Goal: Task Accomplishment & Management: Complete application form

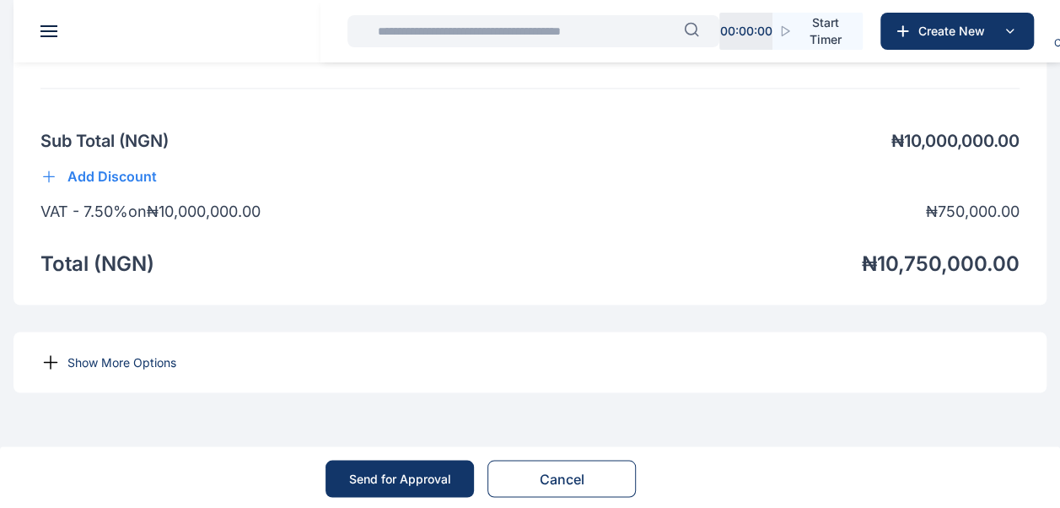
scroll to position [1272, 0]
click at [51, 369] on icon at bounding box center [51, 362] width 13 height 13
click at [46, 373] on icon at bounding box center [50, 363] width 20 height 20
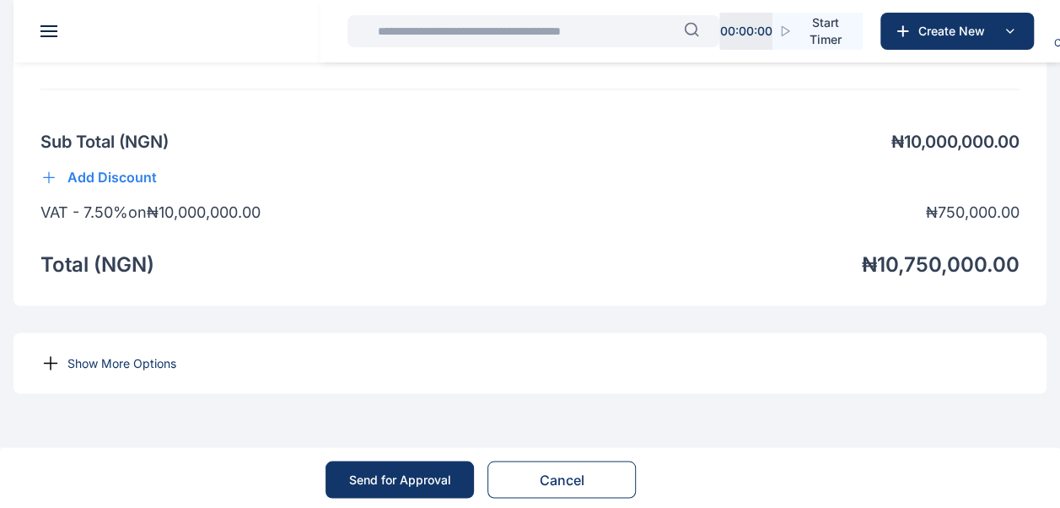
click at [51, 369] on icon at bounding box center [51, 362] width 13 height 13
drag, startPoint x: 51, startPoint y: 396, endPoint x: 496, endPoint y: 201, distance: 486.4
click at [496, 201] on div "Sub Total ( NGN ) ₦ 10,000,000.00 Add Discount VAT - 7.50% on ₦ 10,000,000.00 ₦…" at bounding box center [529, 204] width 979 height 148
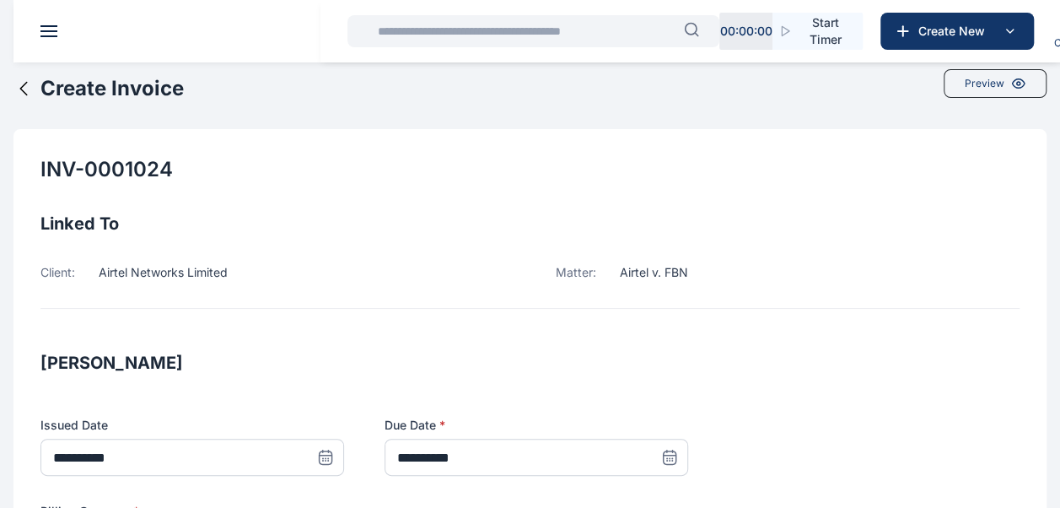
click at [25, 83] on icon at bounding box center [23, 89] width 7 height 13
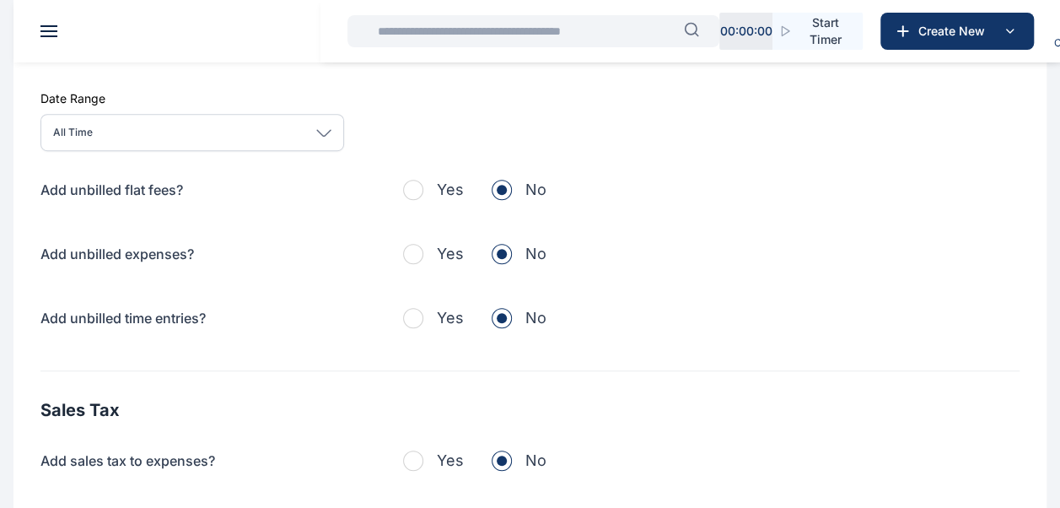
scroll to position [661, 0]
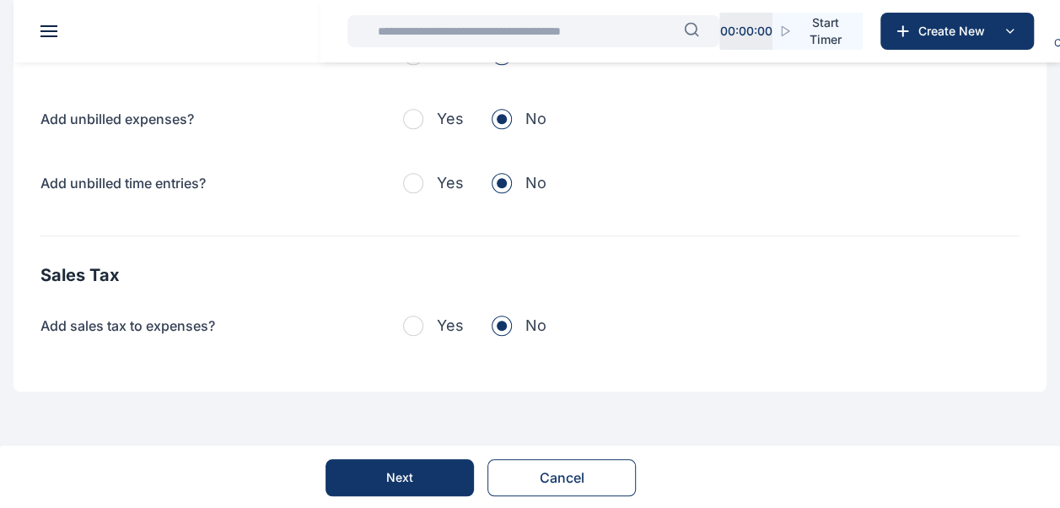
click at [402, 477] on div "Next" at bounding box center [399, 477] width 27 height 17
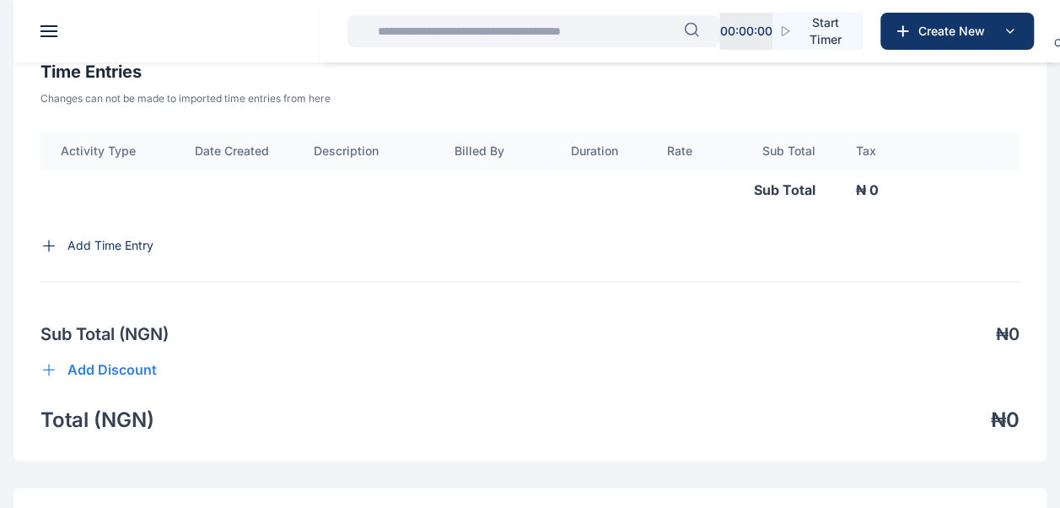
scroll to position [1226, 0]
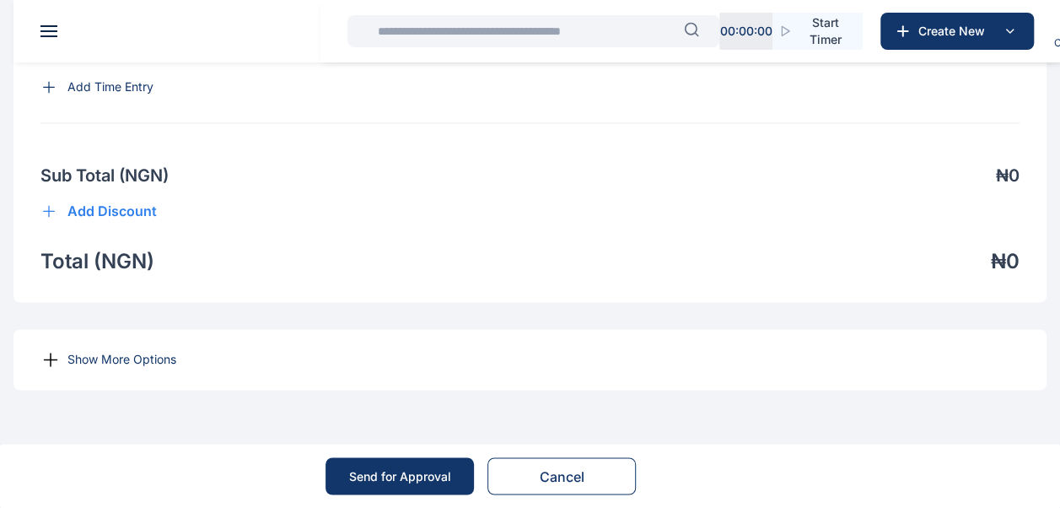
click at [49, 357] on icon at bounding box center [50, 359] width 20 height 20
click at [54, 213] on icon at bounding box center [48, 210] width 17 height 17
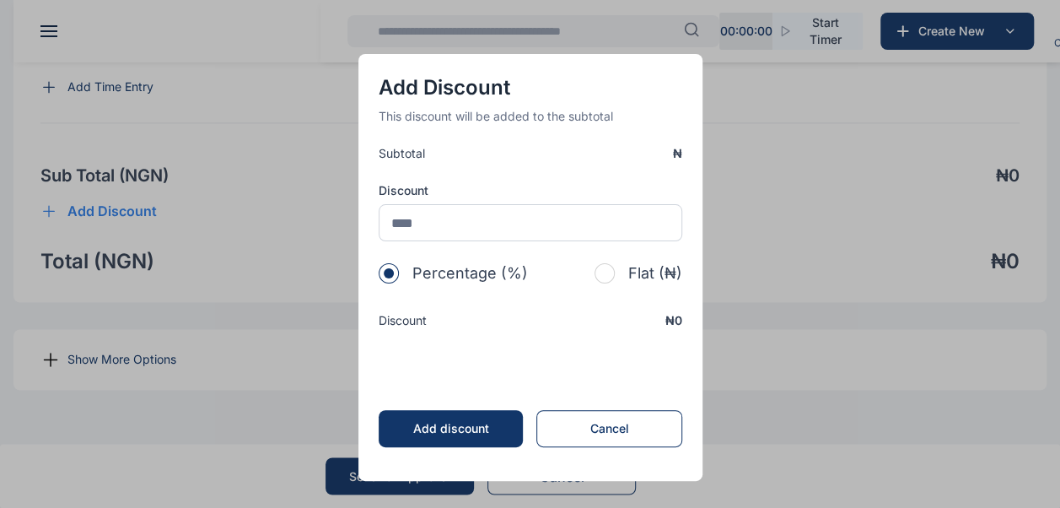
click at [631, 425] on div "Cancel" at bounding box center [609, 428] width 110 height 17
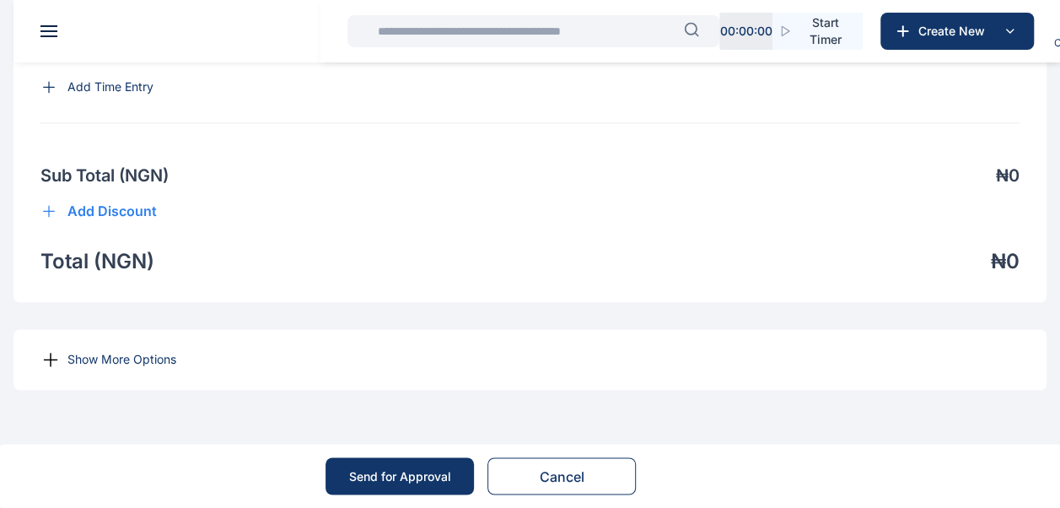
click at [137, 361] on p "Show More Options" at bounding box center [121, 359] width 109 height 17
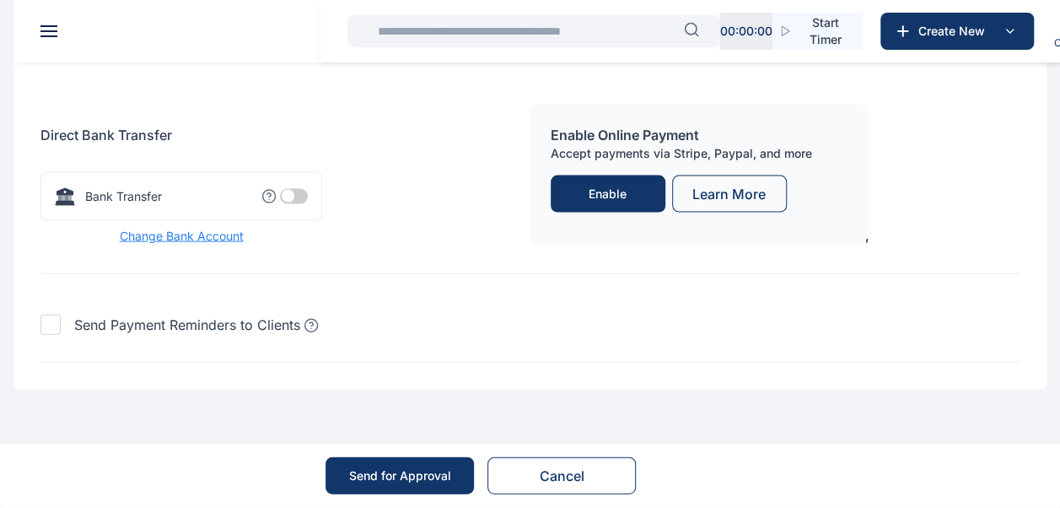
scroll to position [1773, 0]
click at [290, 194] on span at bounding box center [294, 196] width 28 height 15
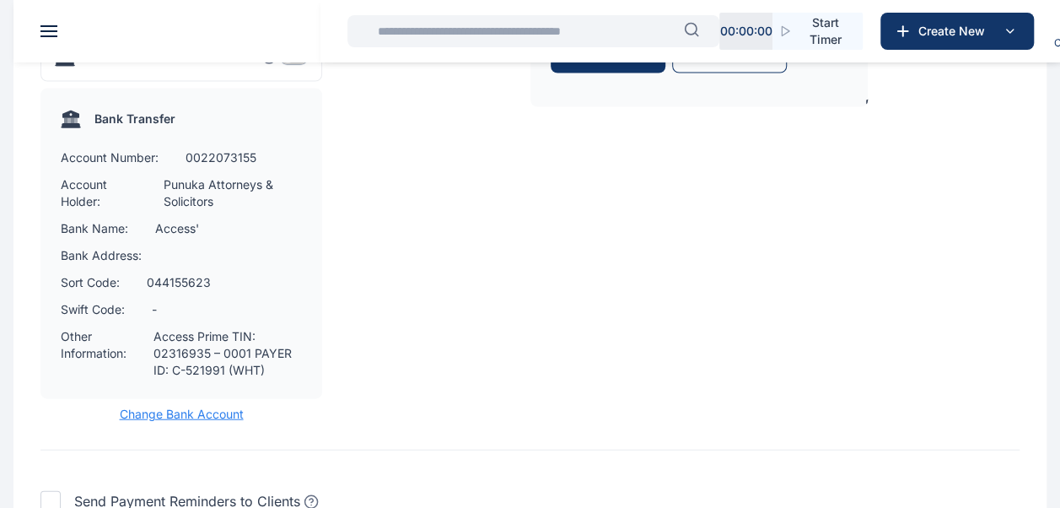
scroll to position [2088, 0]
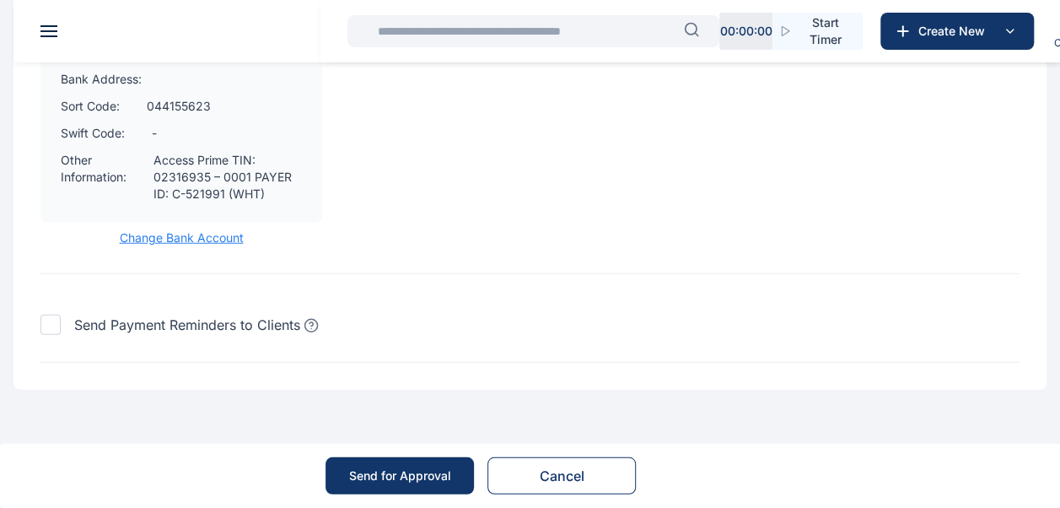
click at [401, 468] on div "Send for Approval" at bounding box center [400, 475] width 102 height 17
click at [401, 475] on div "Send for Approval" at bounding box center [400, 475] width 102 height 17
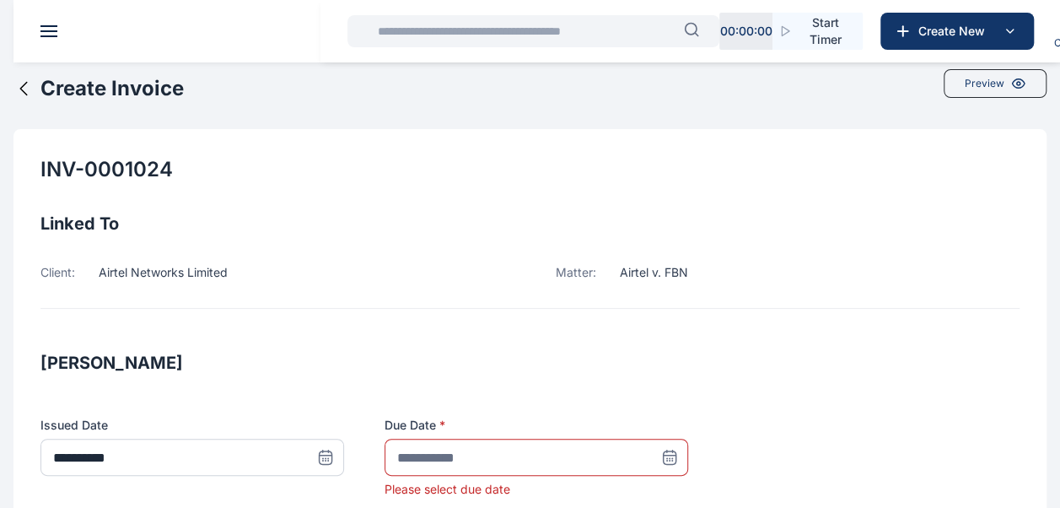
scroll to position [115, 0]
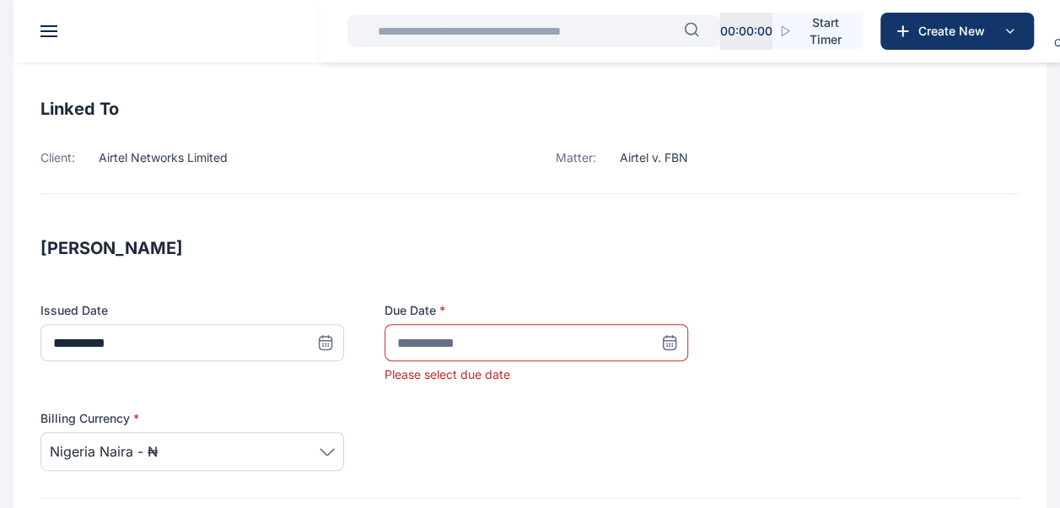
click at [665, 347] on icon at bounding box center [669, 342] width 17 height 17
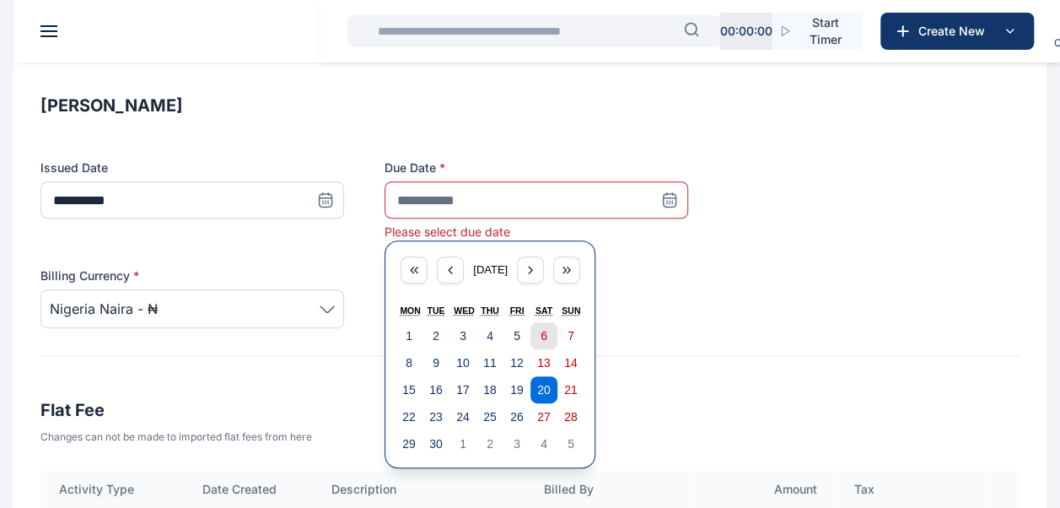
scroll to position [258, 0]
click at [548, 390] on abbr "20" at bounding box center [543, 388] width 13 height 13
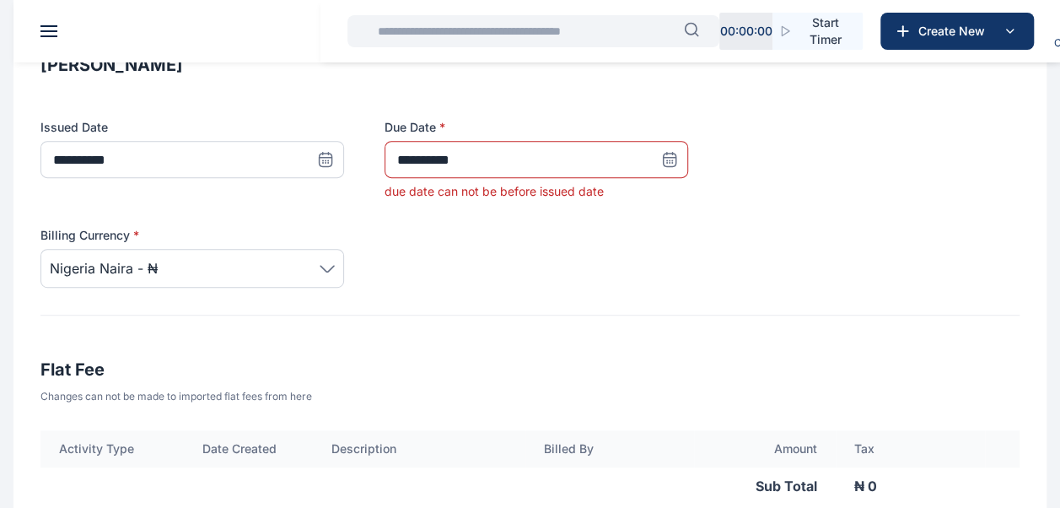
scroll to position [295, 0]
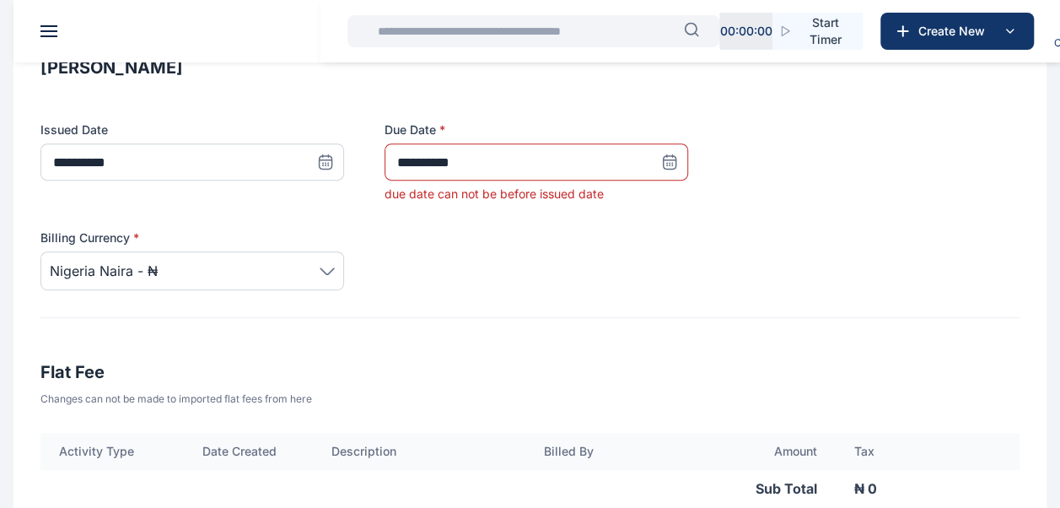
click at [669, 160] on icon at bounding box center [670, 160] width 12 height 0
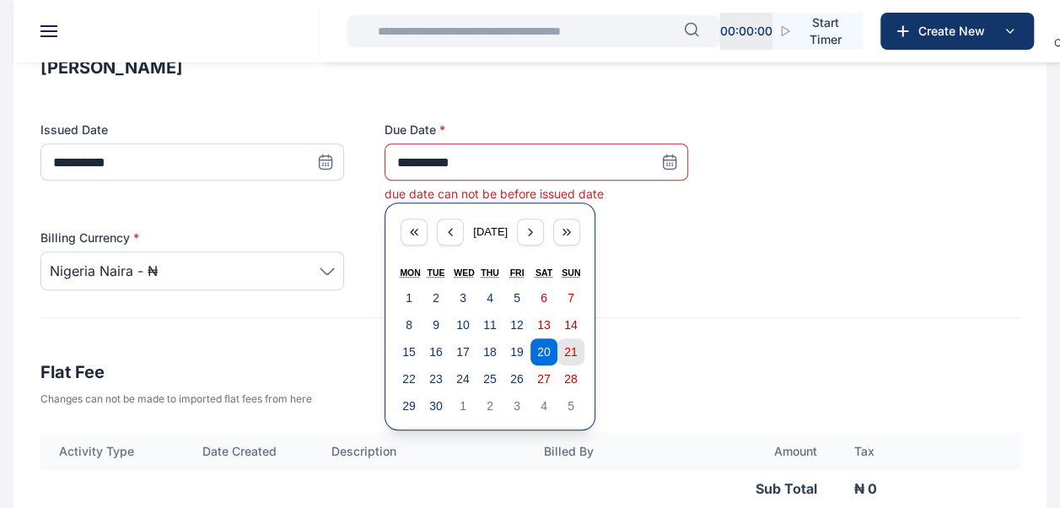
click at [567, 353] on abbr "21" at bounding box center [570, 351] width 13 height 13
type input "**********"
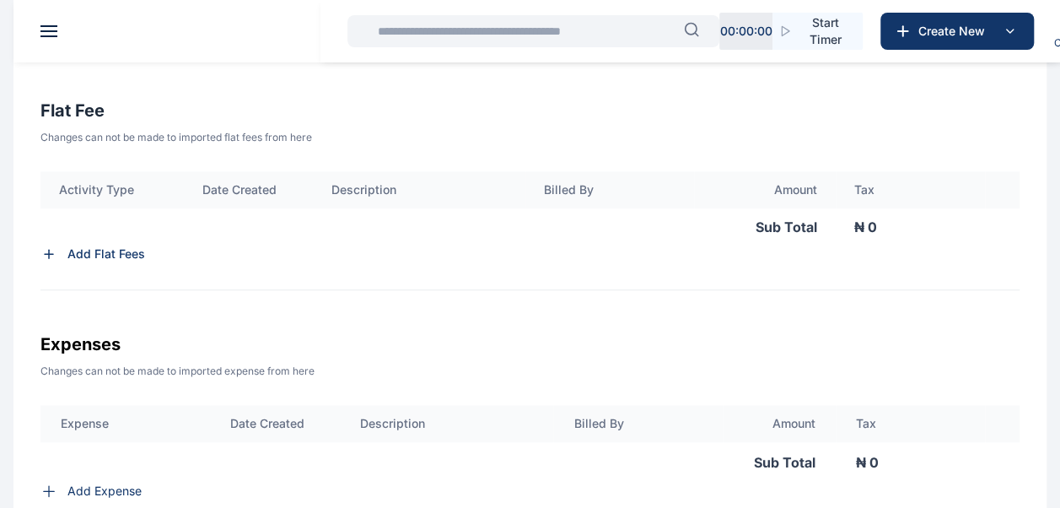
scroll to position [529, 0]
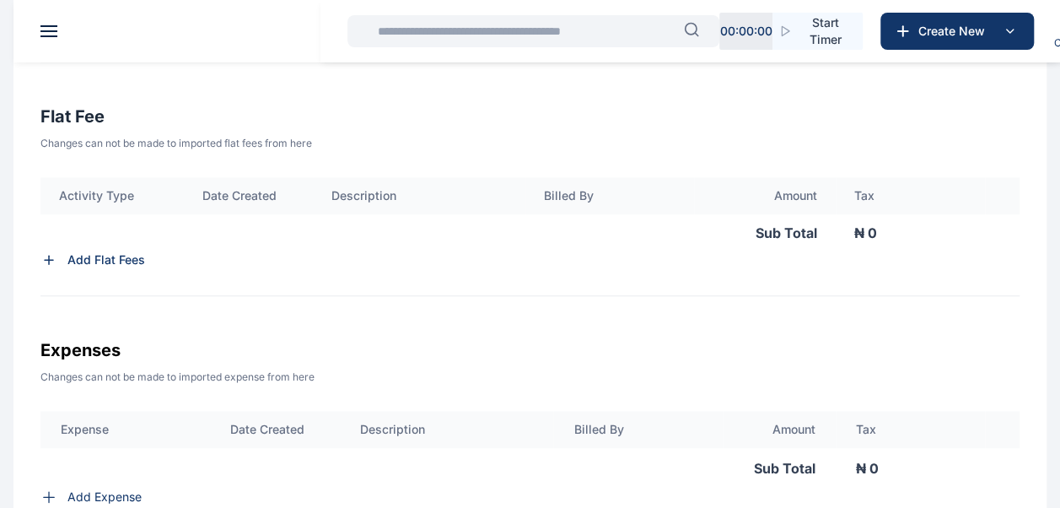
click at [121, 256] on p "Add Flat Fees" at bounding box center [106, 259] width 78 height 17
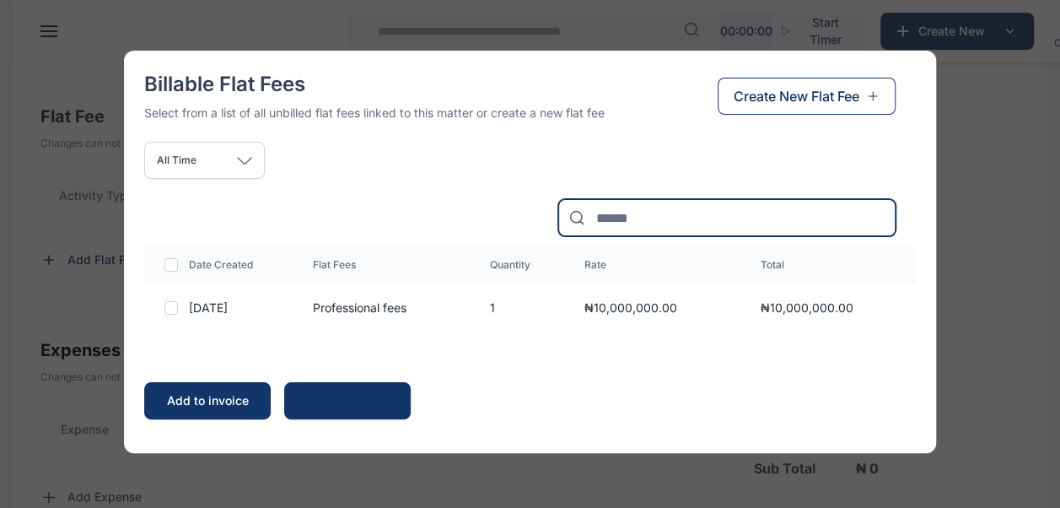
click at [755, 203] on input at bounding box center [726, 217] width 337 height 37
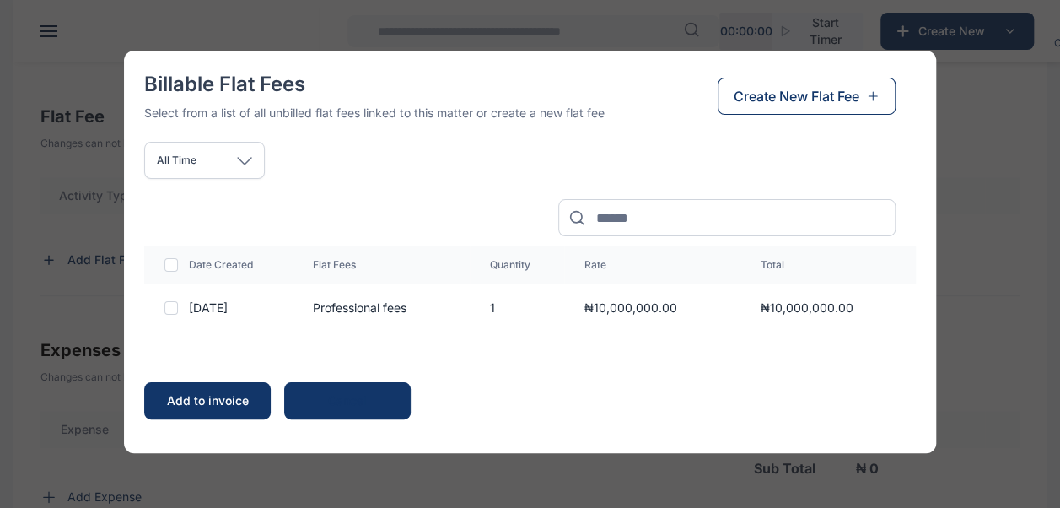
click at [170, 307] on div at bounding box center [170, 307] width 13 height 13
click at [100, 363] on div "Billable Flat Fees Select from a list of all unbilled flat fees linked to this …" at bounding box center [530, 254] width 1060 height 508
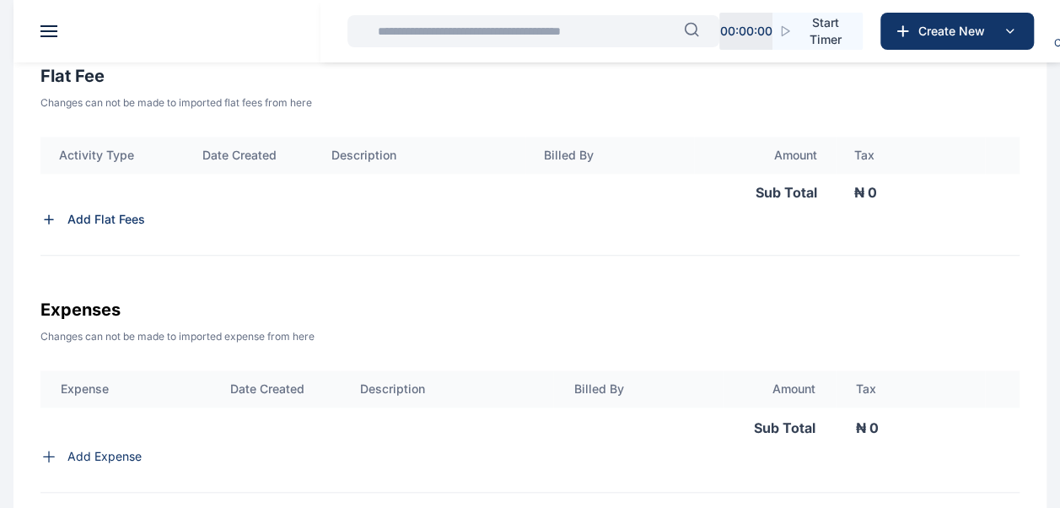
scroll to position [572, 0]
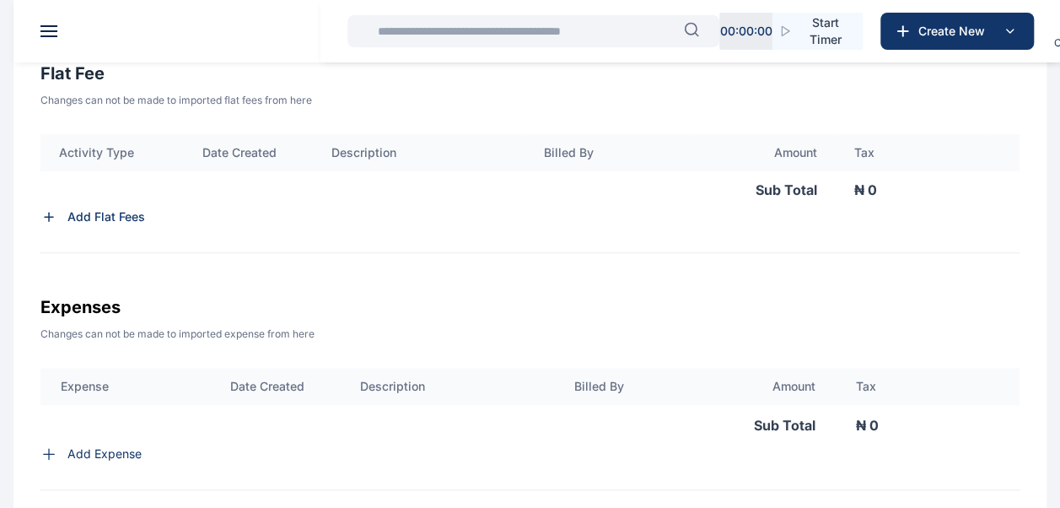
click at [77, 218] on p "Add Flat Fees" at bounding box center [106, 216] width 78 height 17
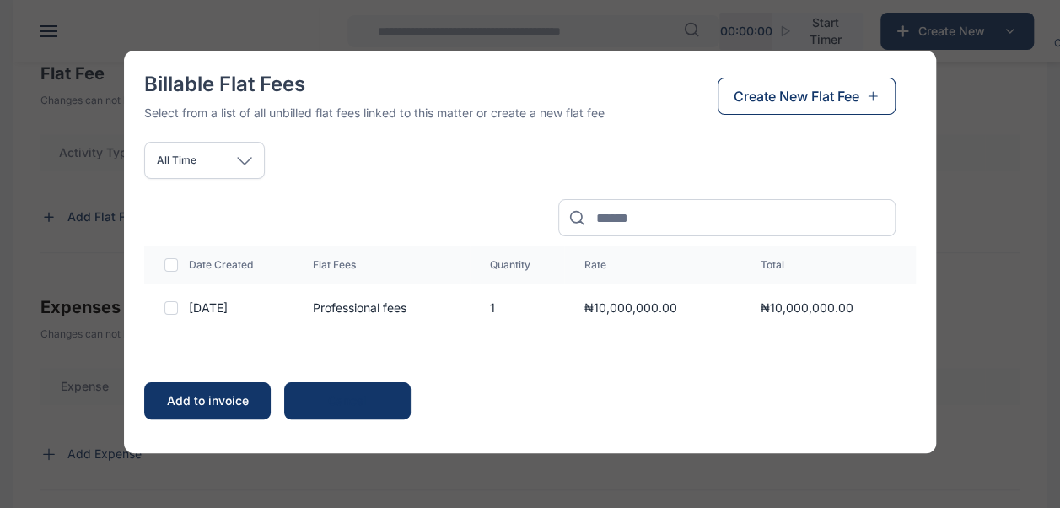
click at [176, 307] on div at bounding box center [170, 307] width 13 height 13
click at [213, 401] on div "Add to invoice" at bounding box center [207, 400] width 93 height 17
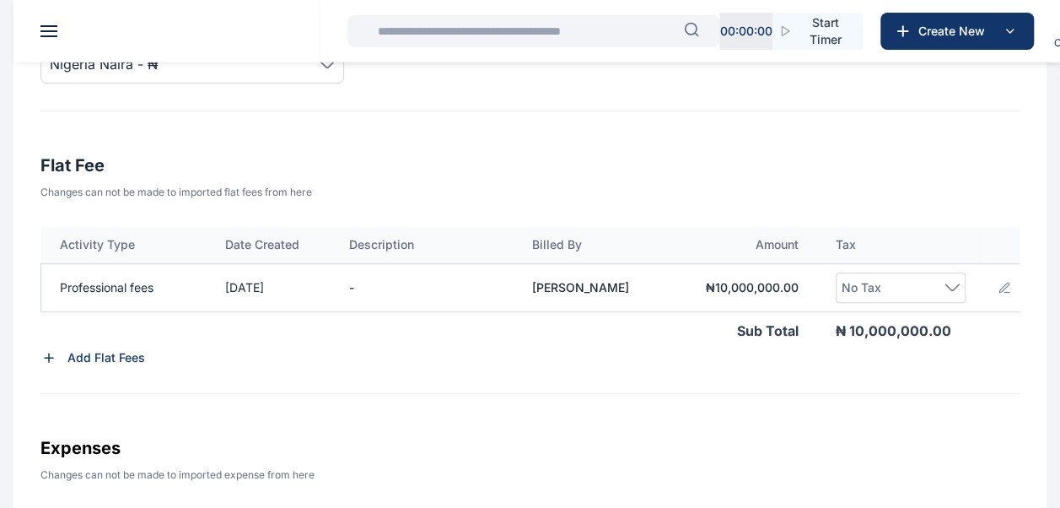
scroll to position [476, 0]
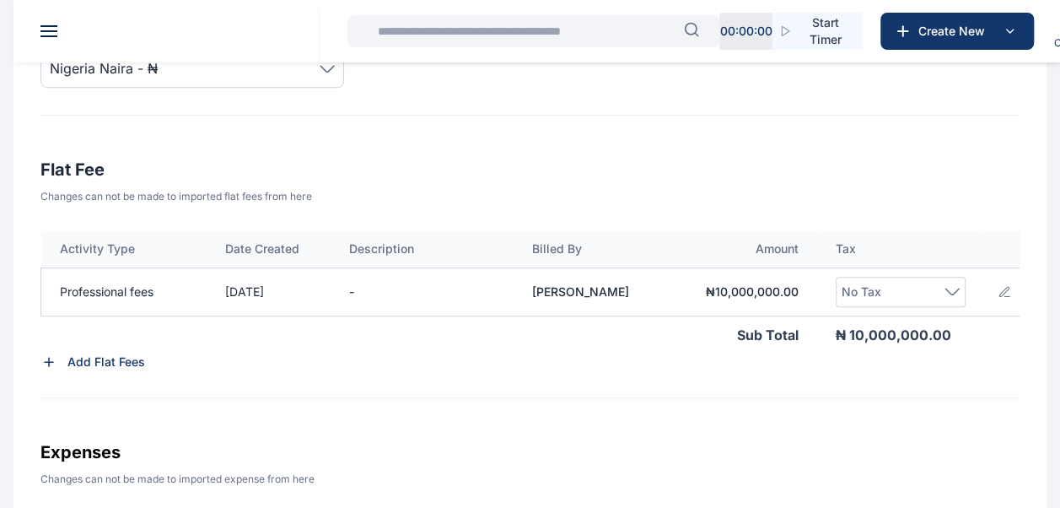
click at [907, 287] on div "No Tax" at bounding box center [901, 292] width 118 height 20
drag, startPoint x: 907, startPoint y: 287, endPoint x: 922, endPoint y: 287, distance: 14.3
click at [907, 287] on div "No Tax" at bounding box center [901, 292] width 118 height 20
click at [938, 289] on div "No Tax" at bounding box center [901, 292] width 118 height 20
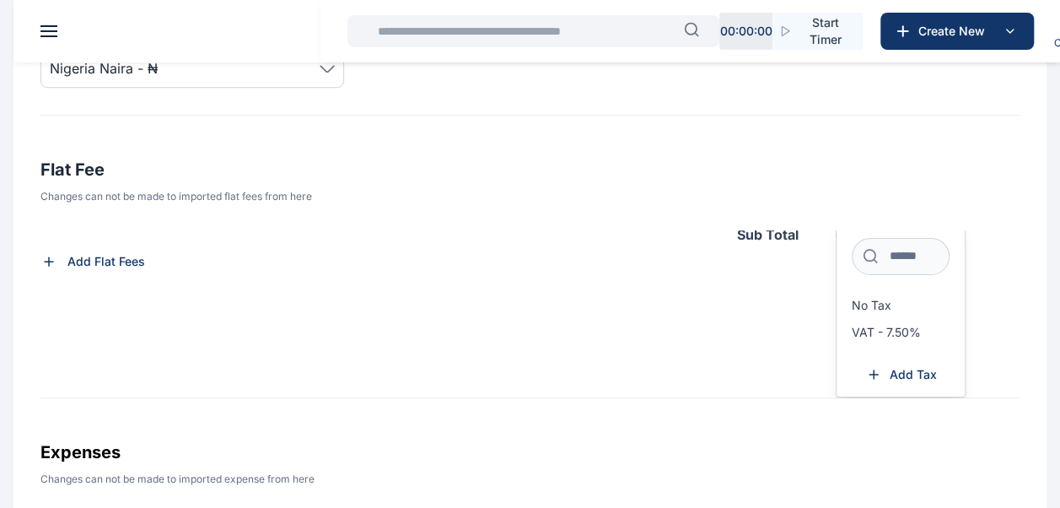
click at [923, 324] on label "VAT - 7.50%" at bounding box center [901, 332] width 128 height 27
click at [902, 328] on span "VAT - 7.50%" at bounding box center [886, 332] width 69 height 13
drag, startPoint x: 902, startPoint y: 328, endPoint x: 857, endPoint y: 325, distance: 44.8
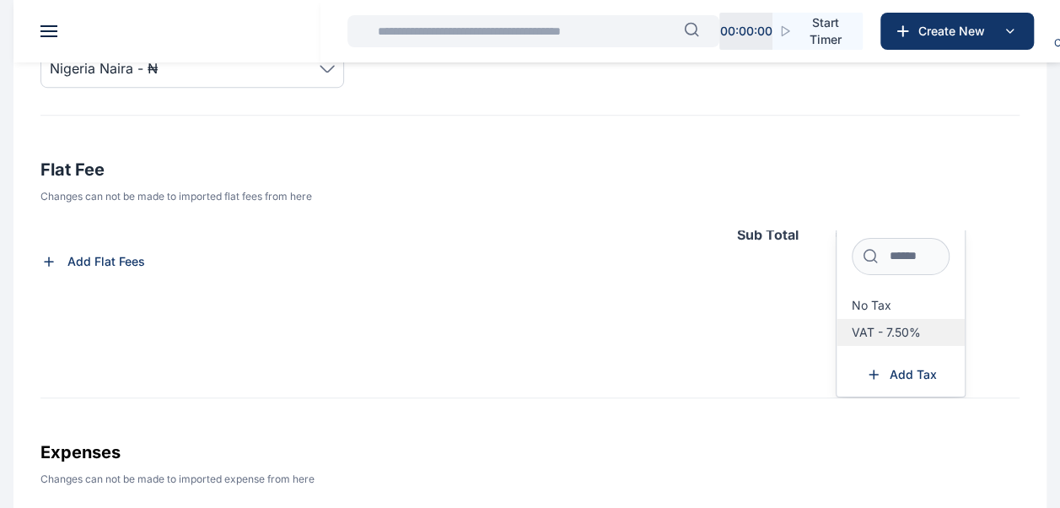
click at [857, 326] on span "VAT - 7.50%" at bounding box center [886, 332] width 69 height 13
click at [627, 337] on div "Activity Type Date Created Description Billed By Amount Tax Professional fees […" at bounding box center [529, 314] width 979 height 168
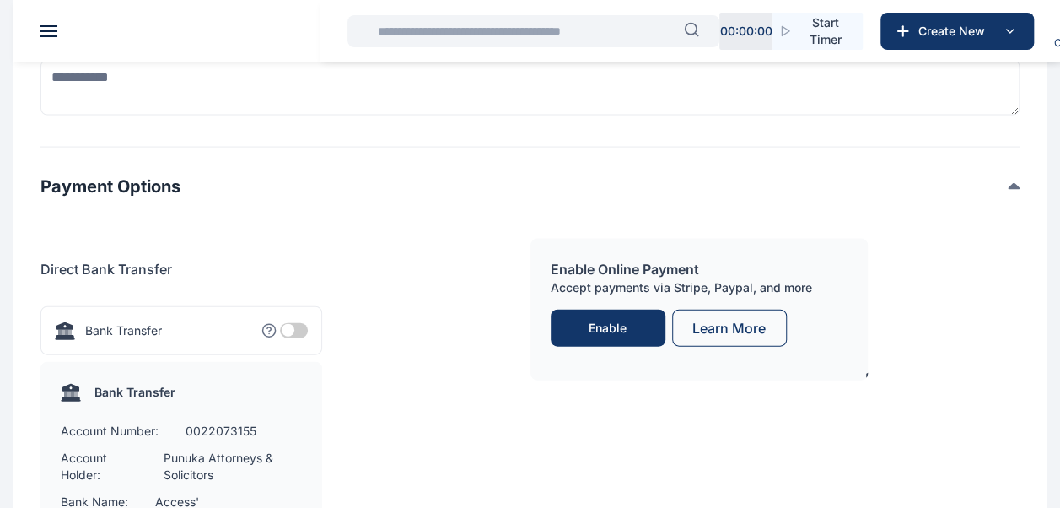
scroll to position [2173, 0]
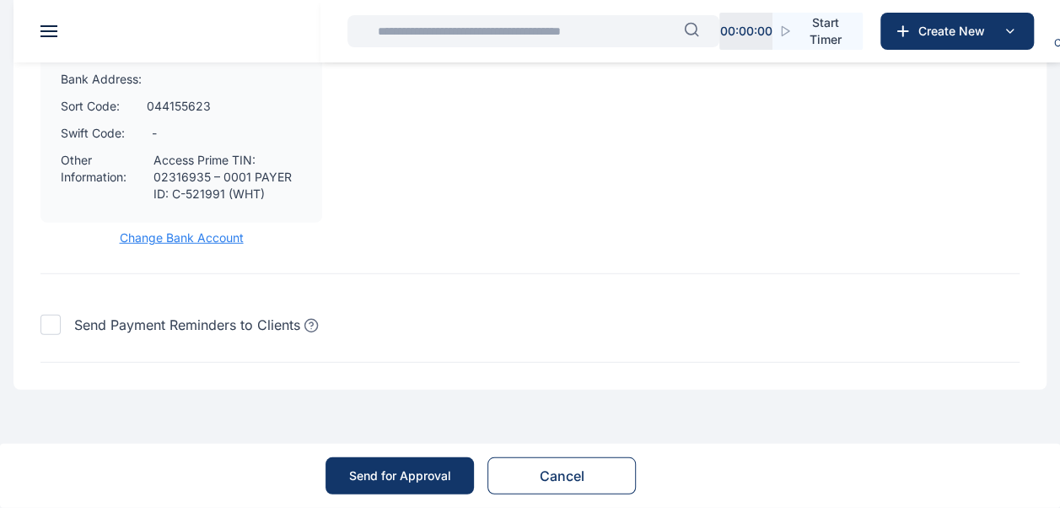
click at [418, 474] on div "Send for Approval" at bounding box center [400, 475] width 102 height 17
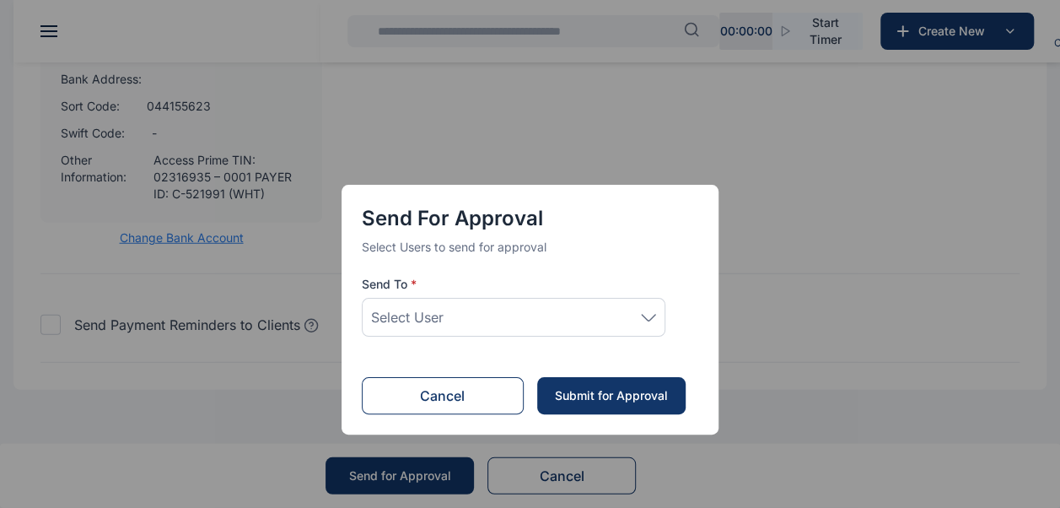
click at [649, 314] on icon at bounding box center [648, 318] width 15 height 8
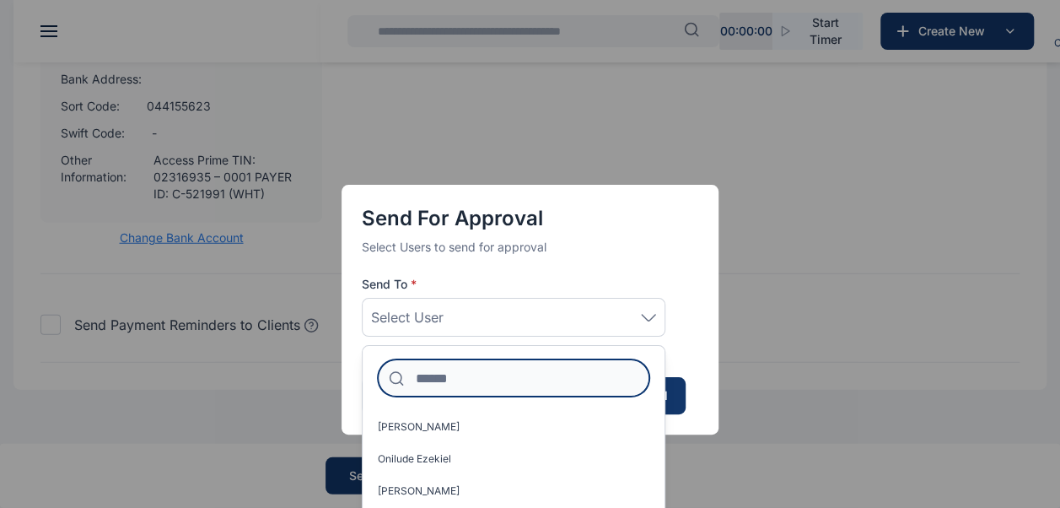
click at [516, 374] on input at bounding box center [514, 377] width 272 height 37
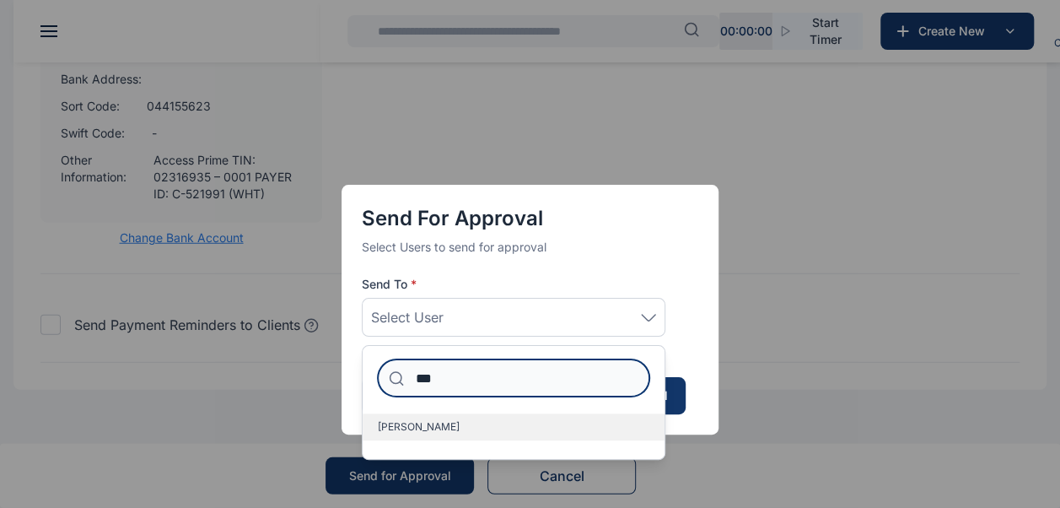
type input "***"
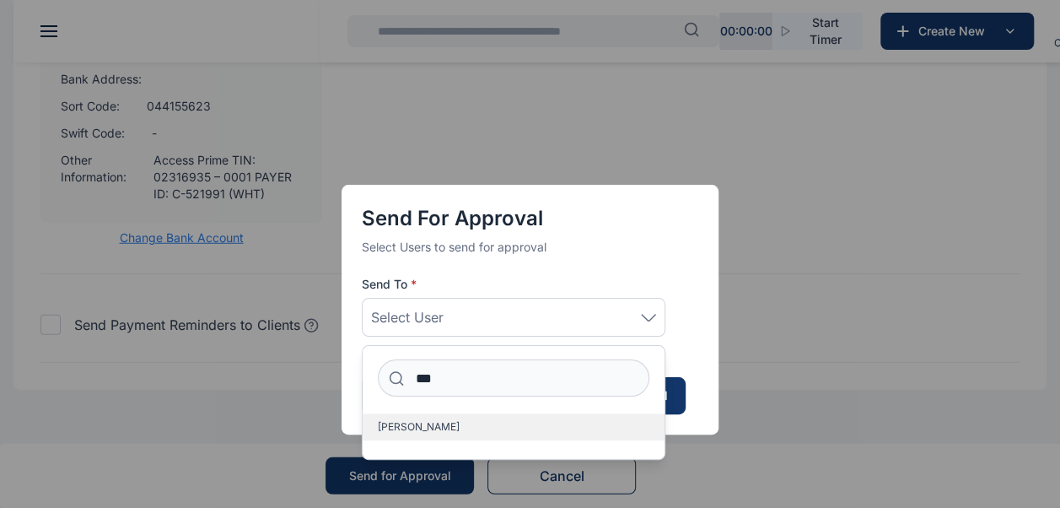
click at [493, 418] on label "[PERSON_NAME]" at bounding box center [514, 426] width 302 height 27
click at [410, 417] on label "[PERSON_NAME]" at bounding box center [514, 426] width 302 height 27
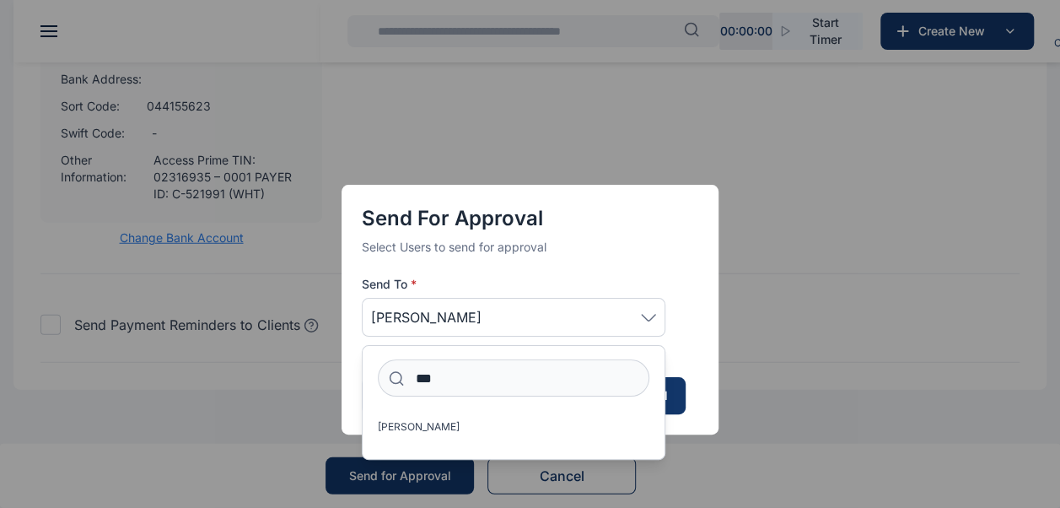
click at [351, 400] on div "Send for Approval Select Users to send for approval Send To * [PERSON_NAME] ***…" at bounding box center [530, 310] width 377 height 250
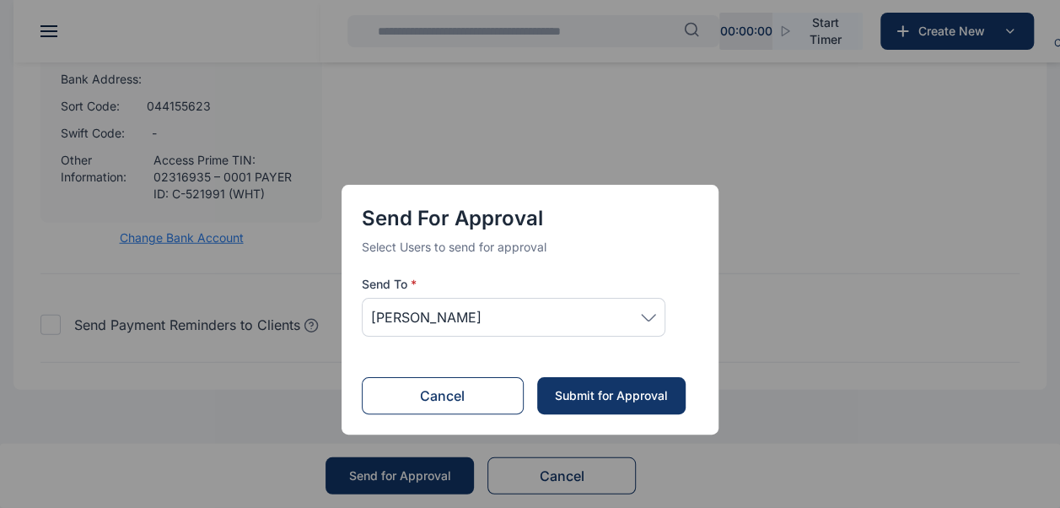
click at [639, 396] on div "Submit for Approval" at bounding box center [610, 395] width 115 height 17
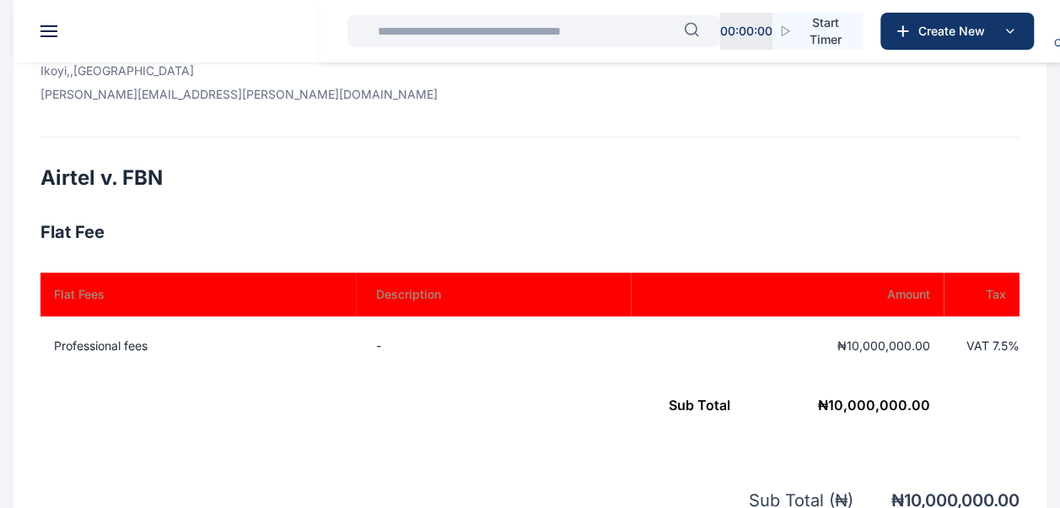
scroll to position [401, 0]
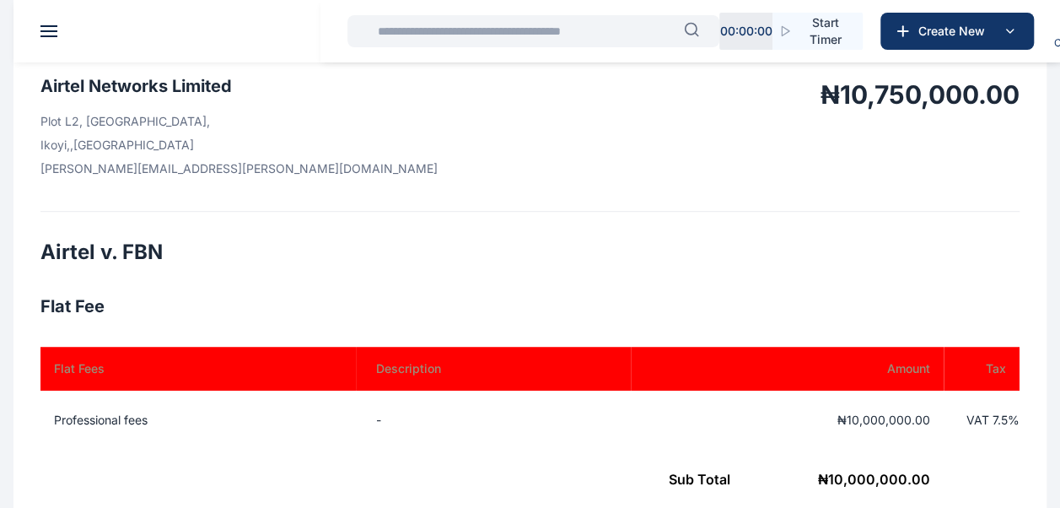
click at [642, 356] on th "Amount" at bounding box center [787, 369] width 313 height 44
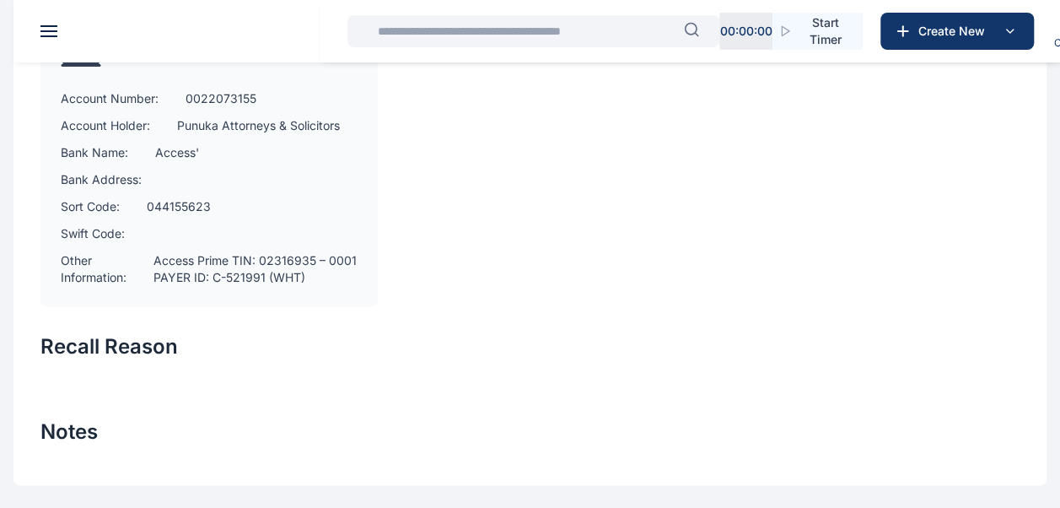
scroll to position [1233, 0]
